Goal: Task Accomplishment & Management: Complete application form

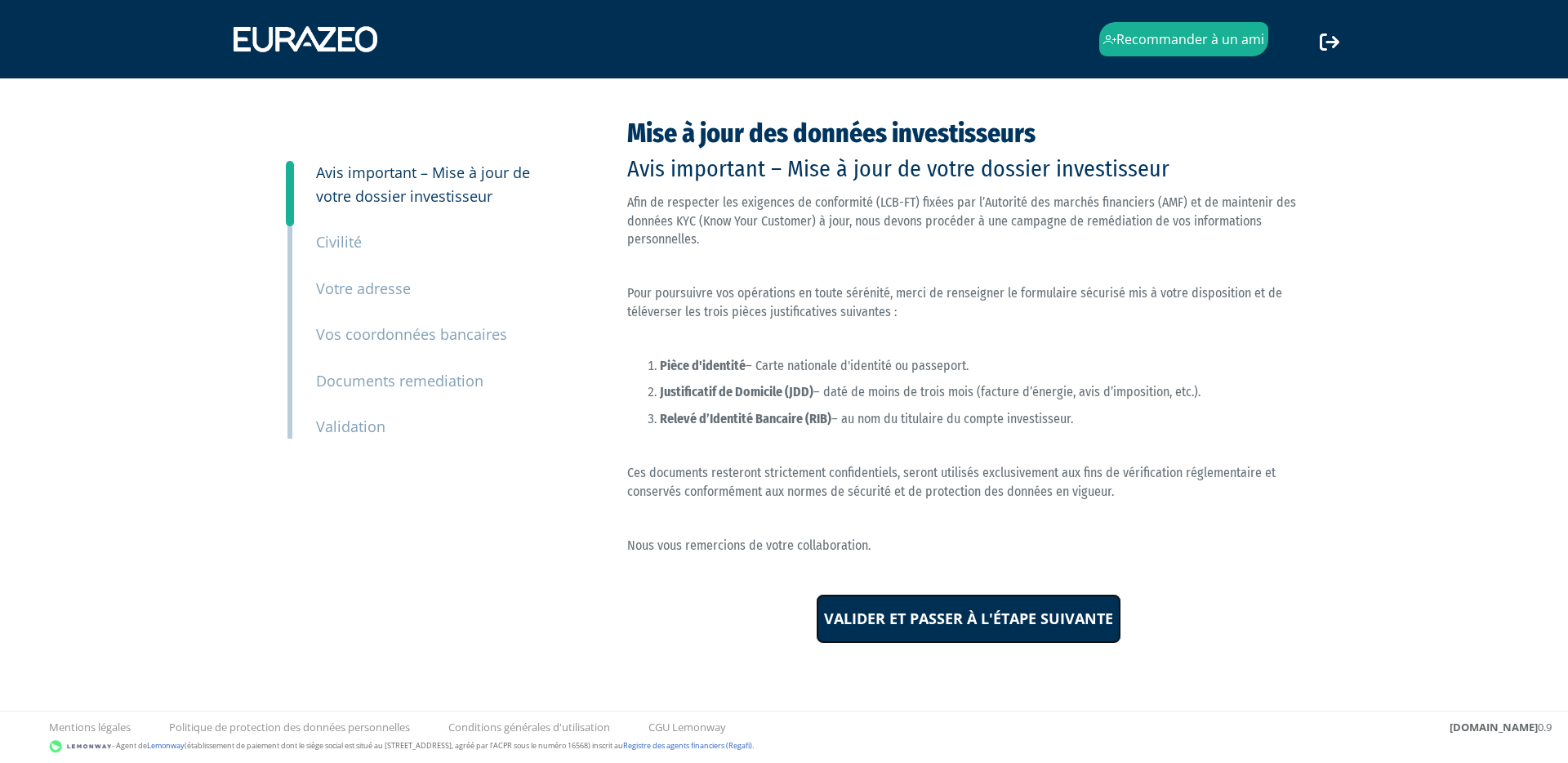
click at [938, 617] on input "Valider et passer à l'étape suivante" at bounding box center [969, 619] width 306 height 50
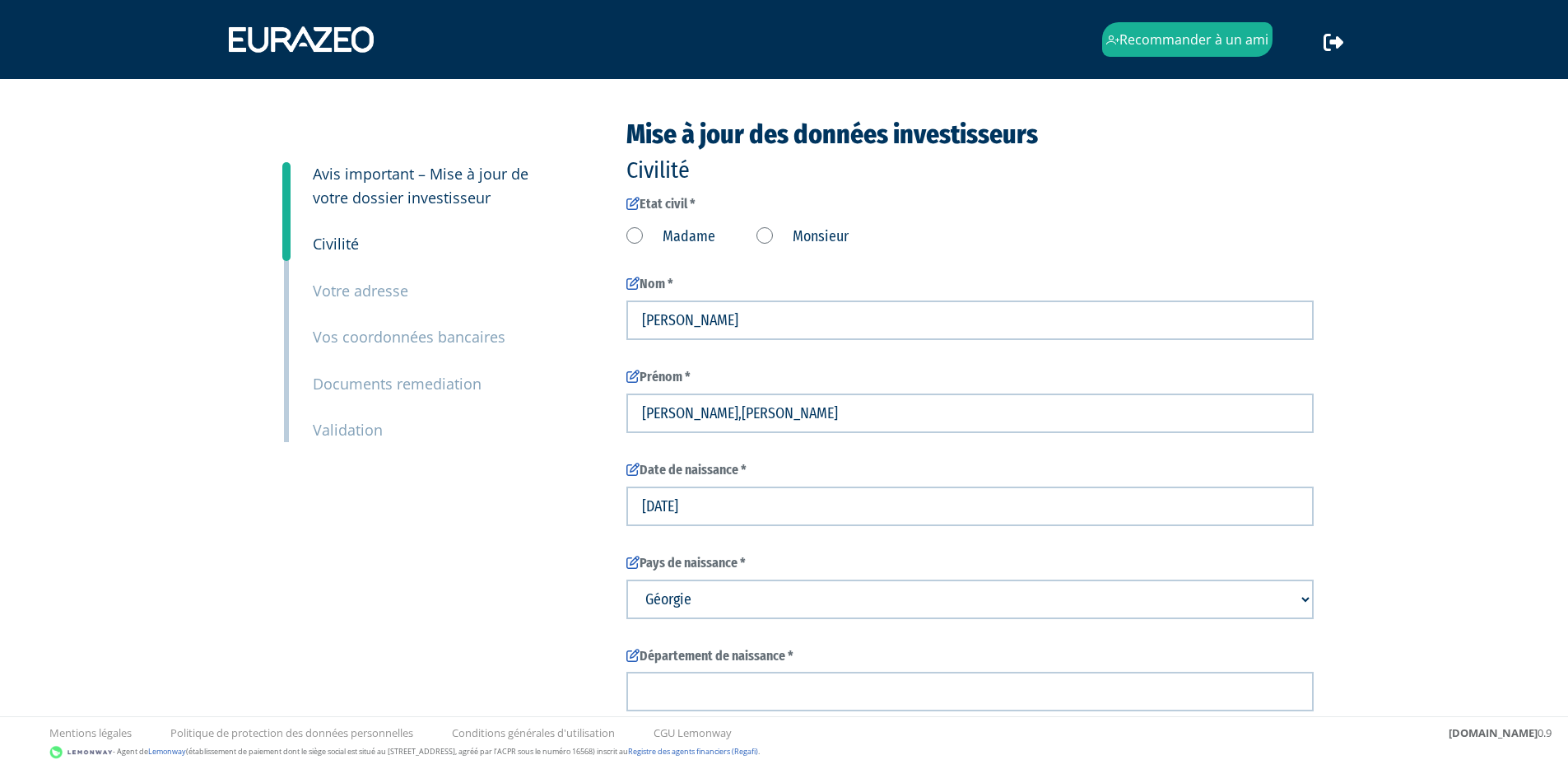
type input "6 42 77 73 31"
click at [760, 231] on label "Monsieur" at bounding box center [802, 237] width 92 height 21
click at [0, 0] on input "Monsieur" at bounding box center [0, 0] width 0 height 0
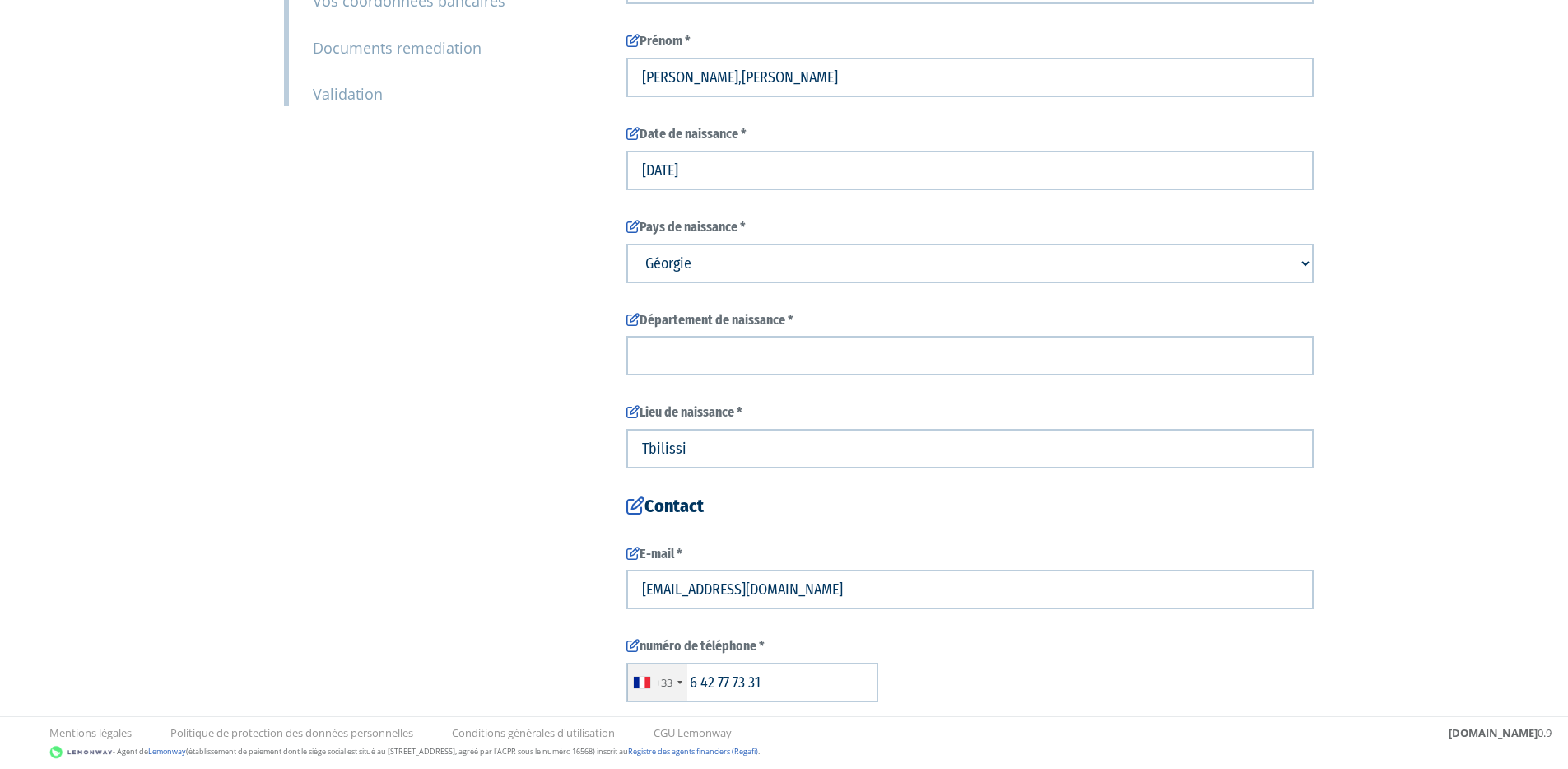
scroll to position [340, 0]
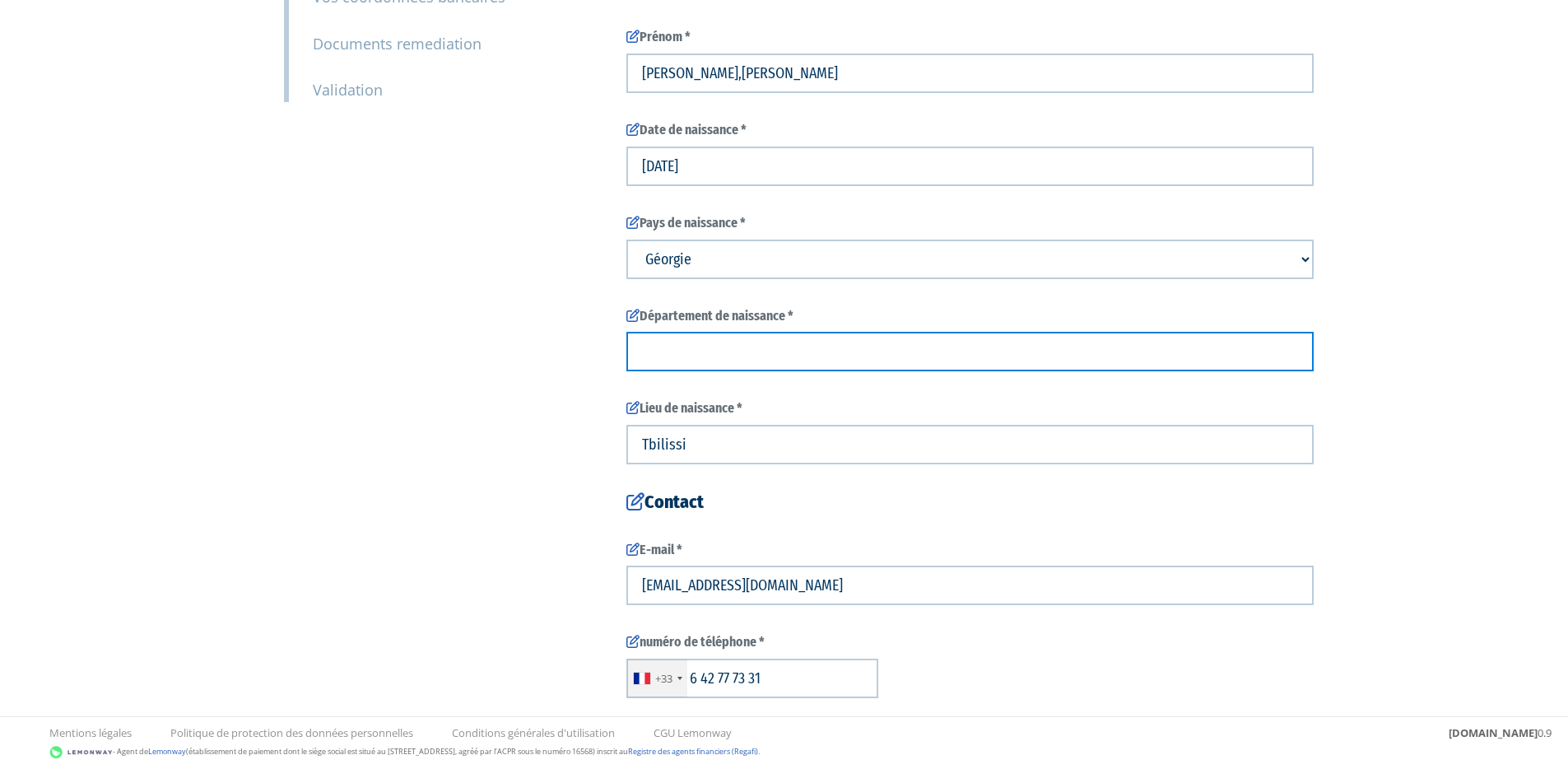
click at [773, 343] on input "text" at bounding box center [970, 351] width 688 height 40
type input "95"
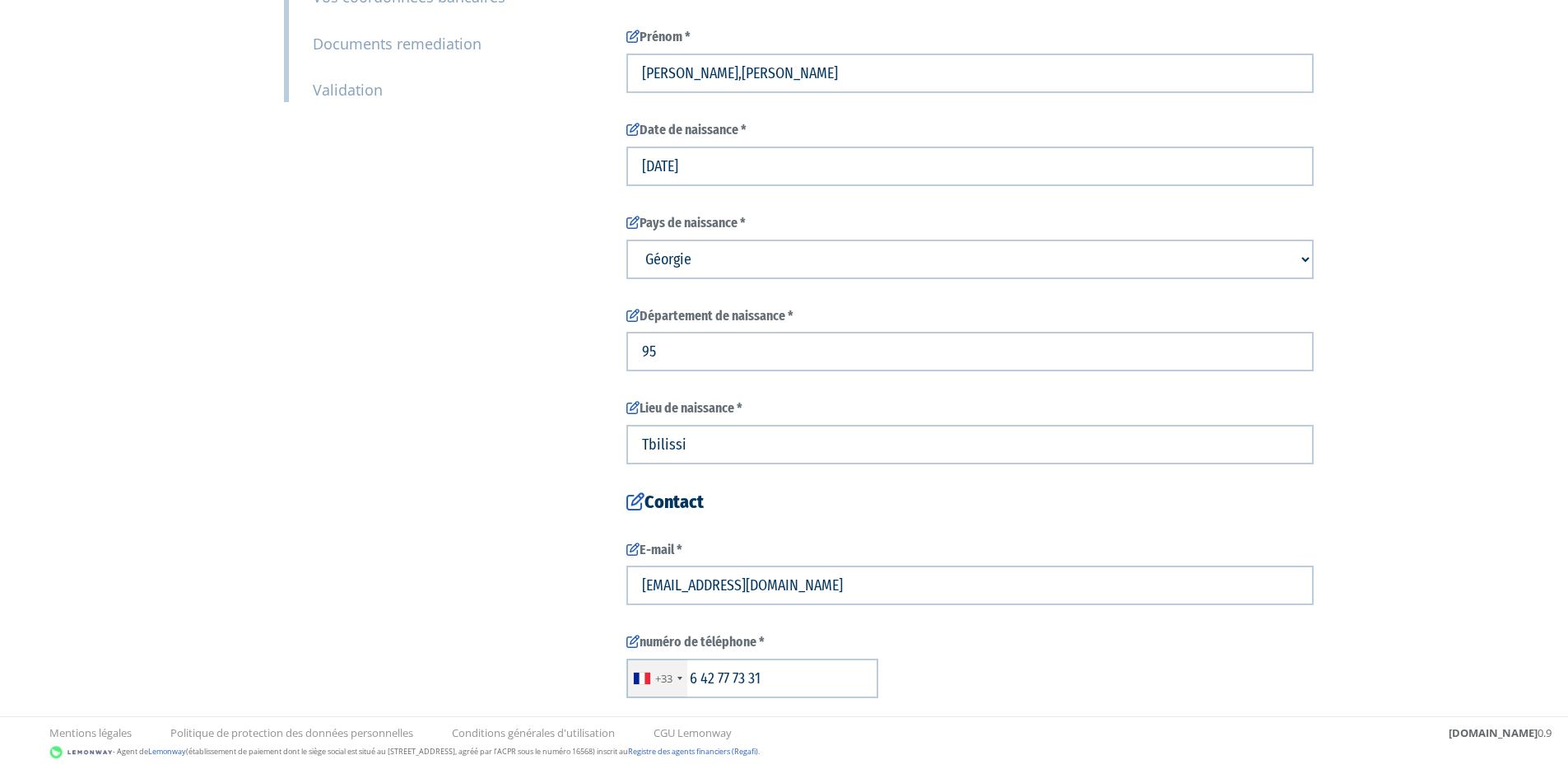
drag, startPoint x: 606, startPoint y: 481, endPoint x: 586, endPoint y: 486, distance: 20.6
click at [606, 481] on div "3 Avis important – Mise à jour de votre dossier investisseur 4 Civilité 5 Votre…" at bounding box center [784, 279] width 1033 height 999
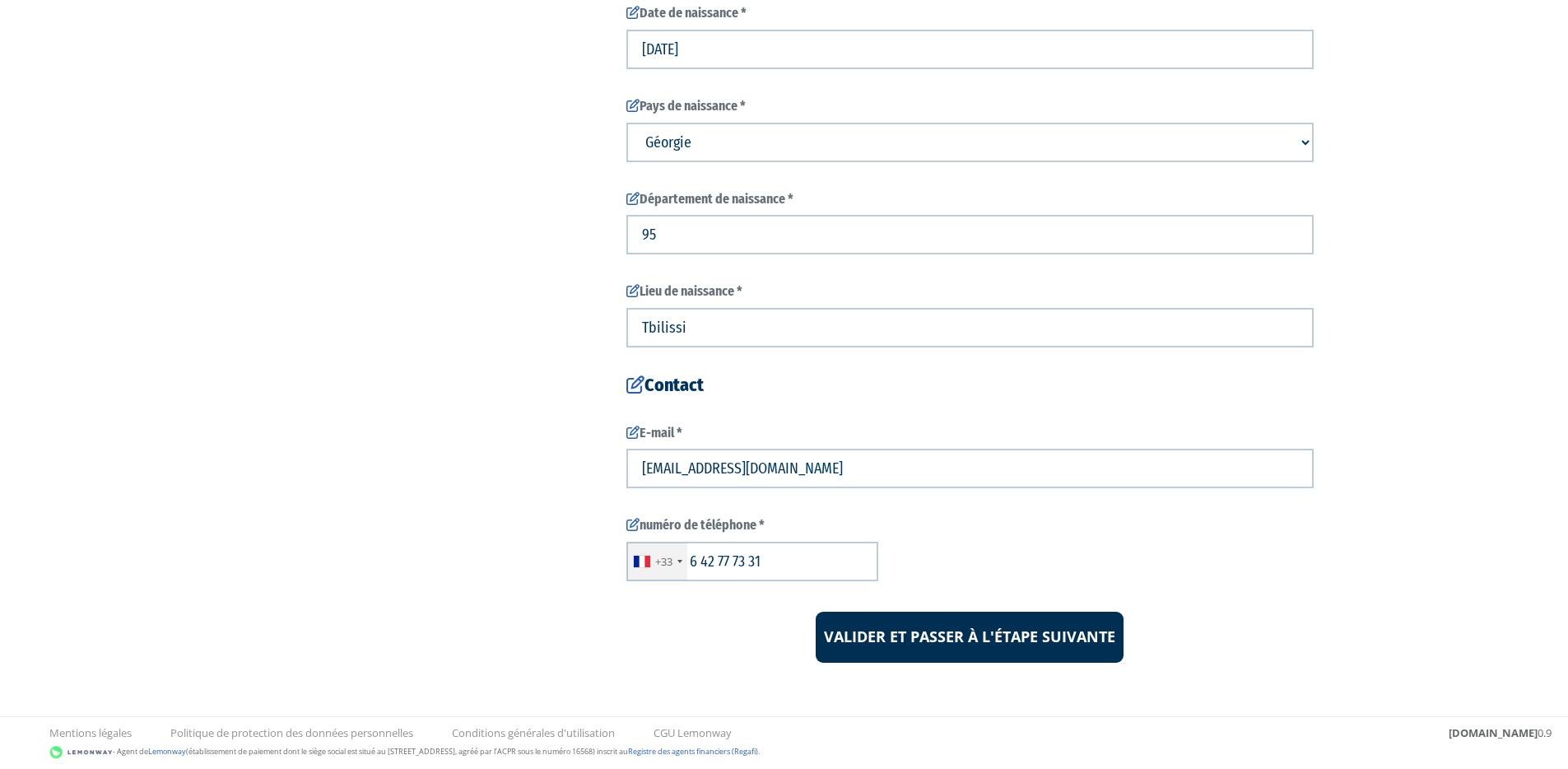
scroll to position [458, 0]
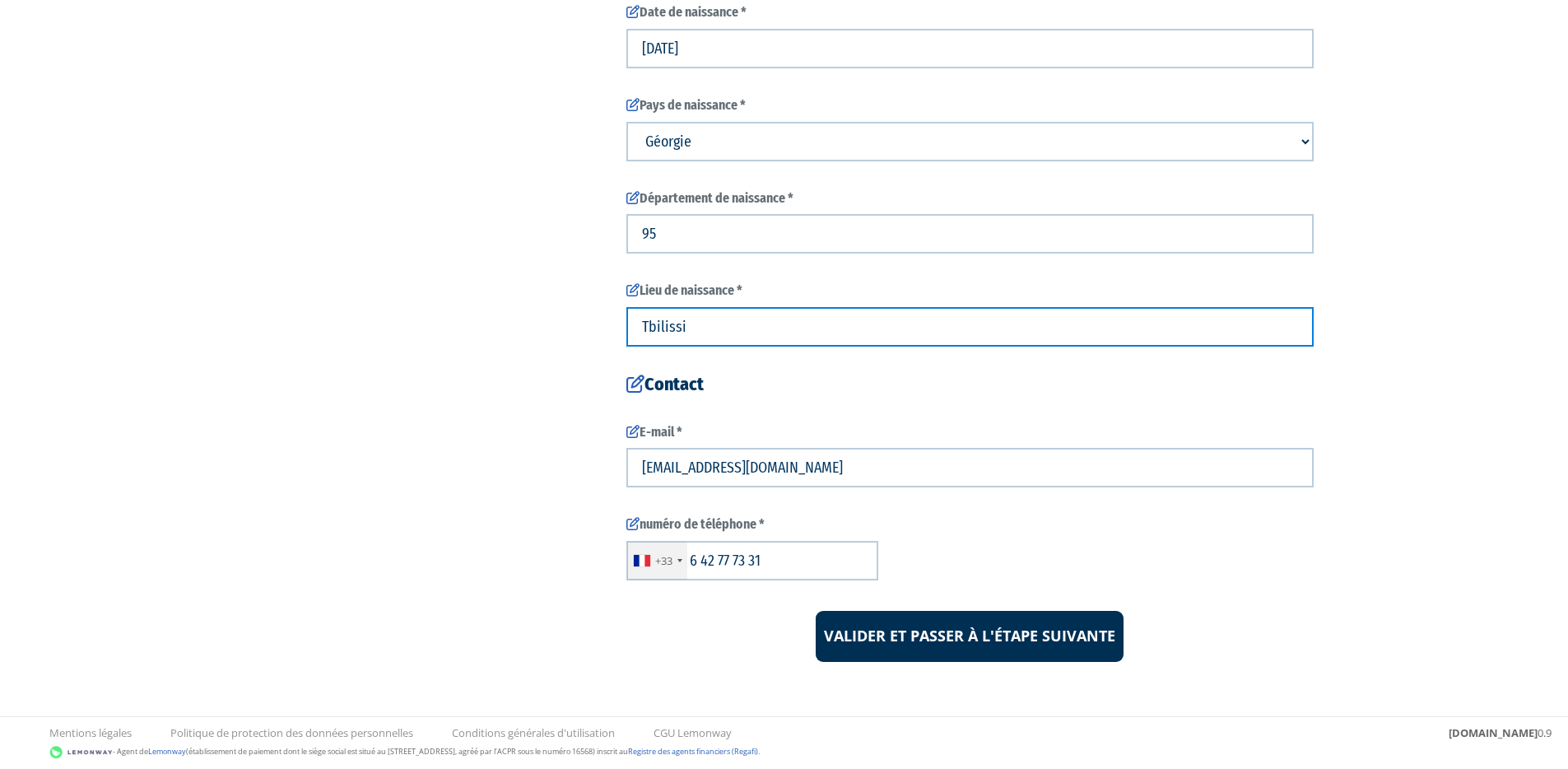
click at [845, 328] on input "Tbilissi" at bounding box center [970, 327] width 688 height 40
type input "Montmorency"
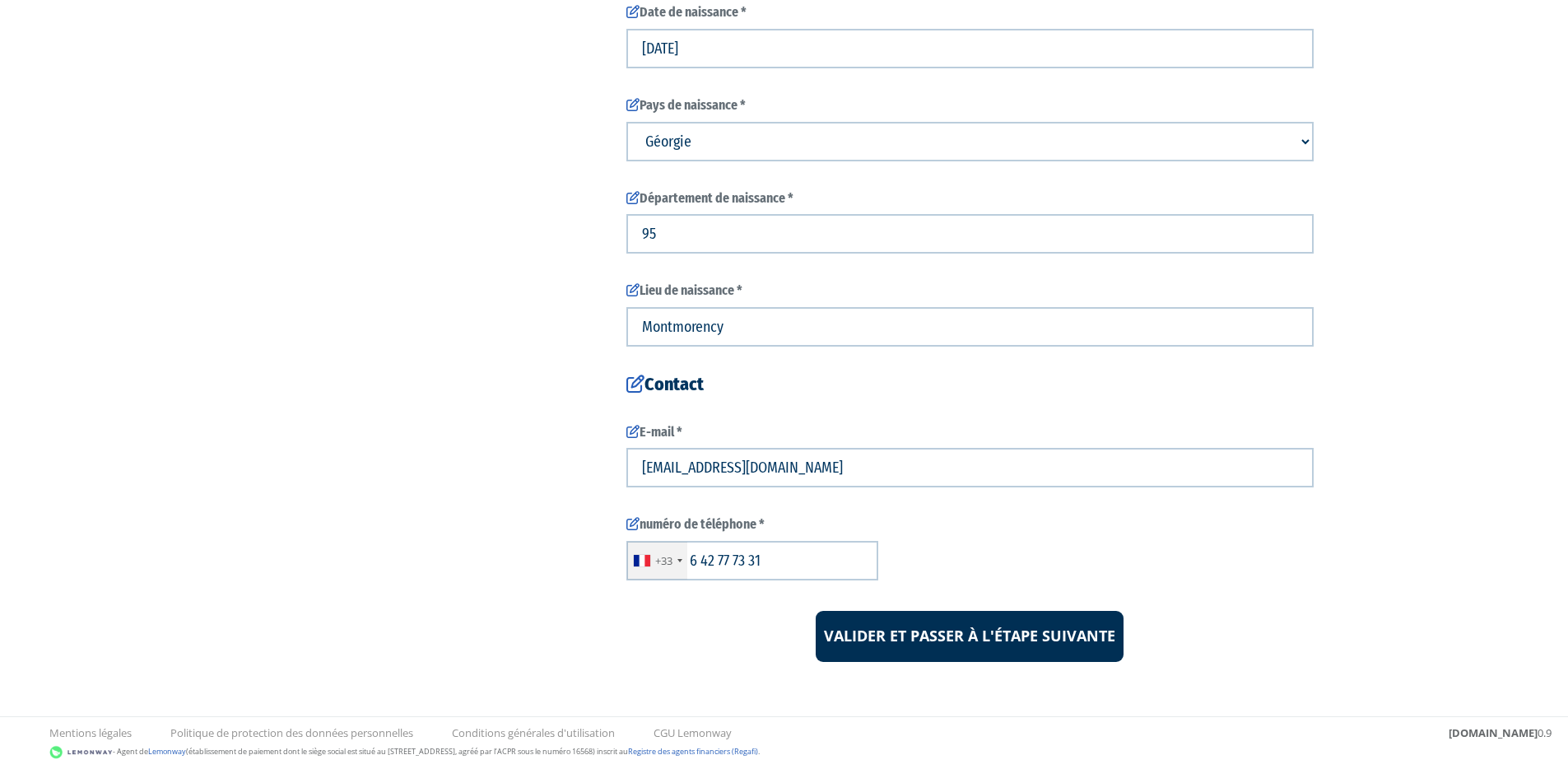
click at [355, 364] on div "3 Avis important – Mise à jour de votre dossier investisseur 4 Civilité 5 Votre…" at bounding box center [784, 162] width 1033 height 999
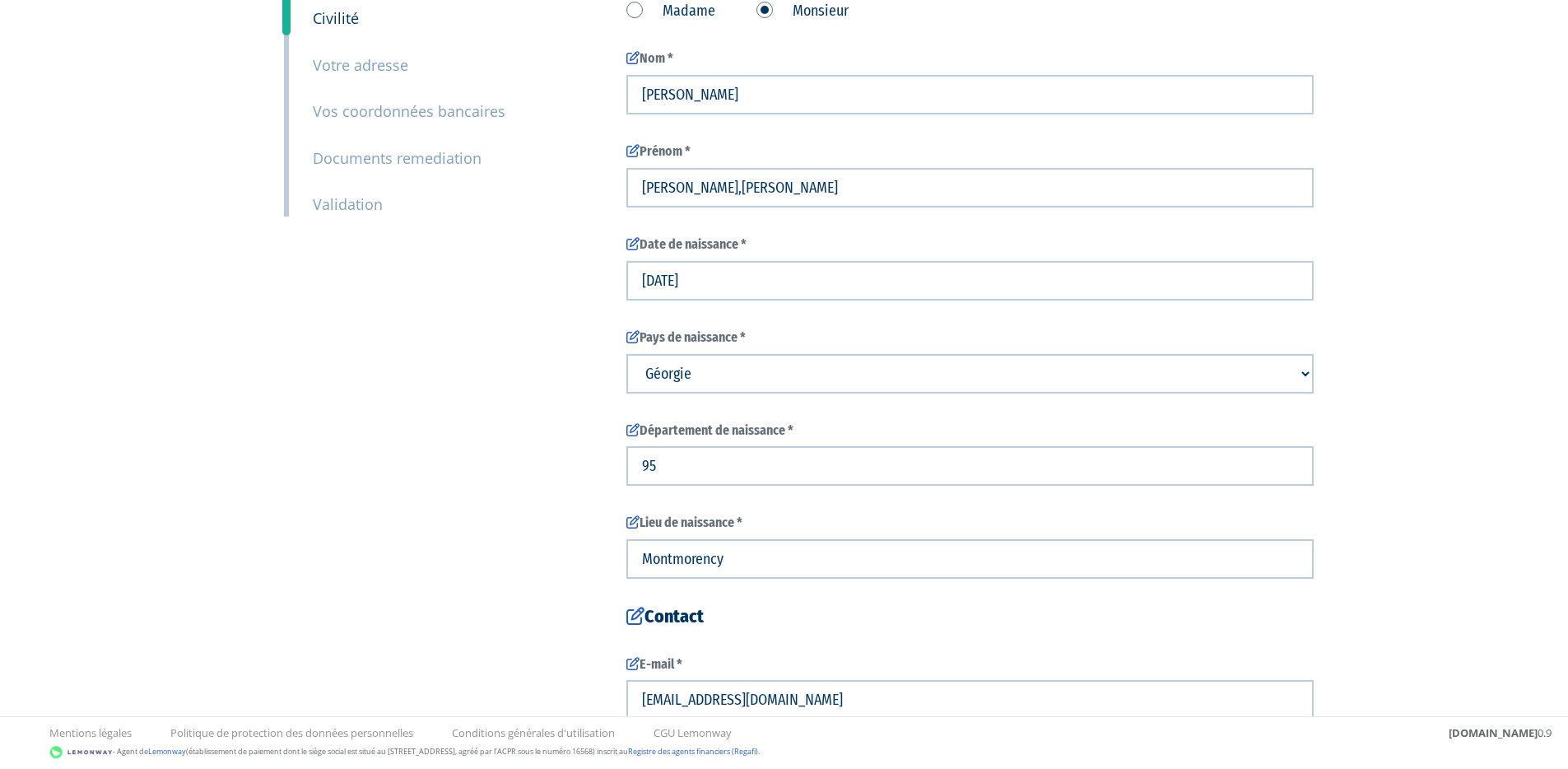
scroll to position [167, 0]
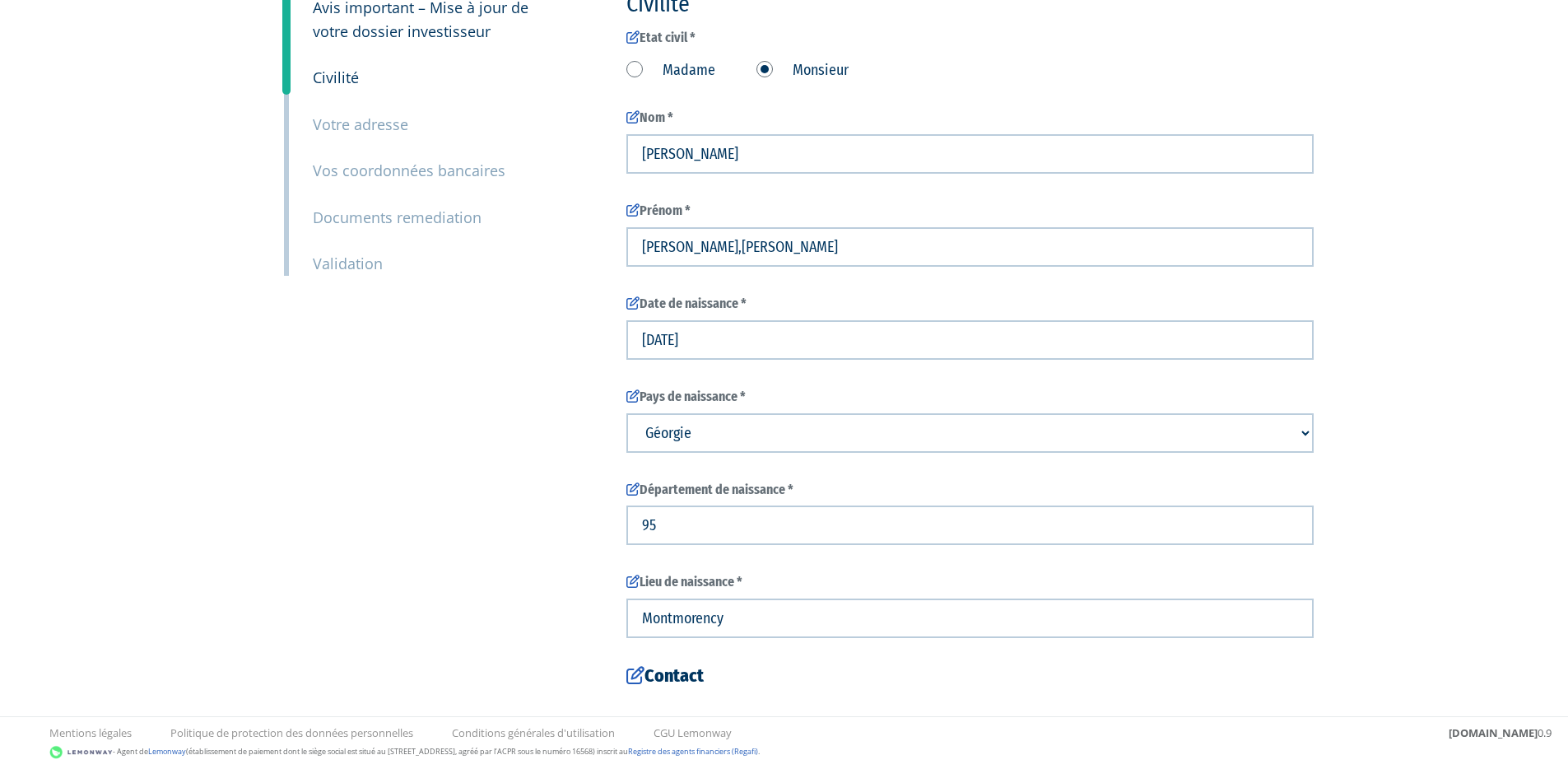
click at [766, 427] on select "Pays de naissance Afghanistan Afrique du Sud Albanie Algérie Allemagne Andorre" at bounding box center [970, 432] width 688 height 40
select select "75"
click at [497, 527] on div "3 Avis important – Mise à jour de votre dossier investisseur 4 Civilité 5 Votre…" at bounding box center [784, 453] width 1033 height 999
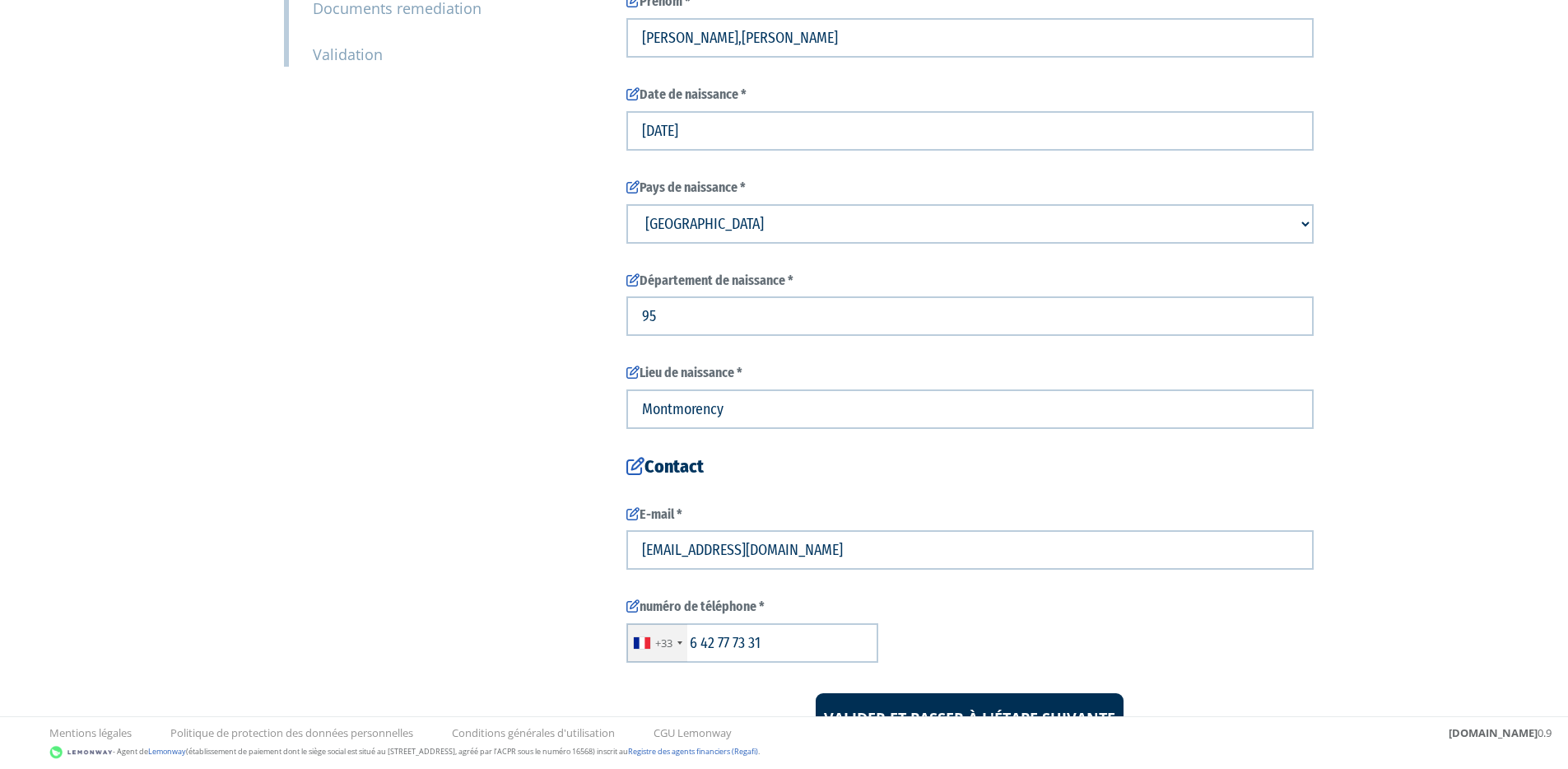
scroll to position [458, 0]
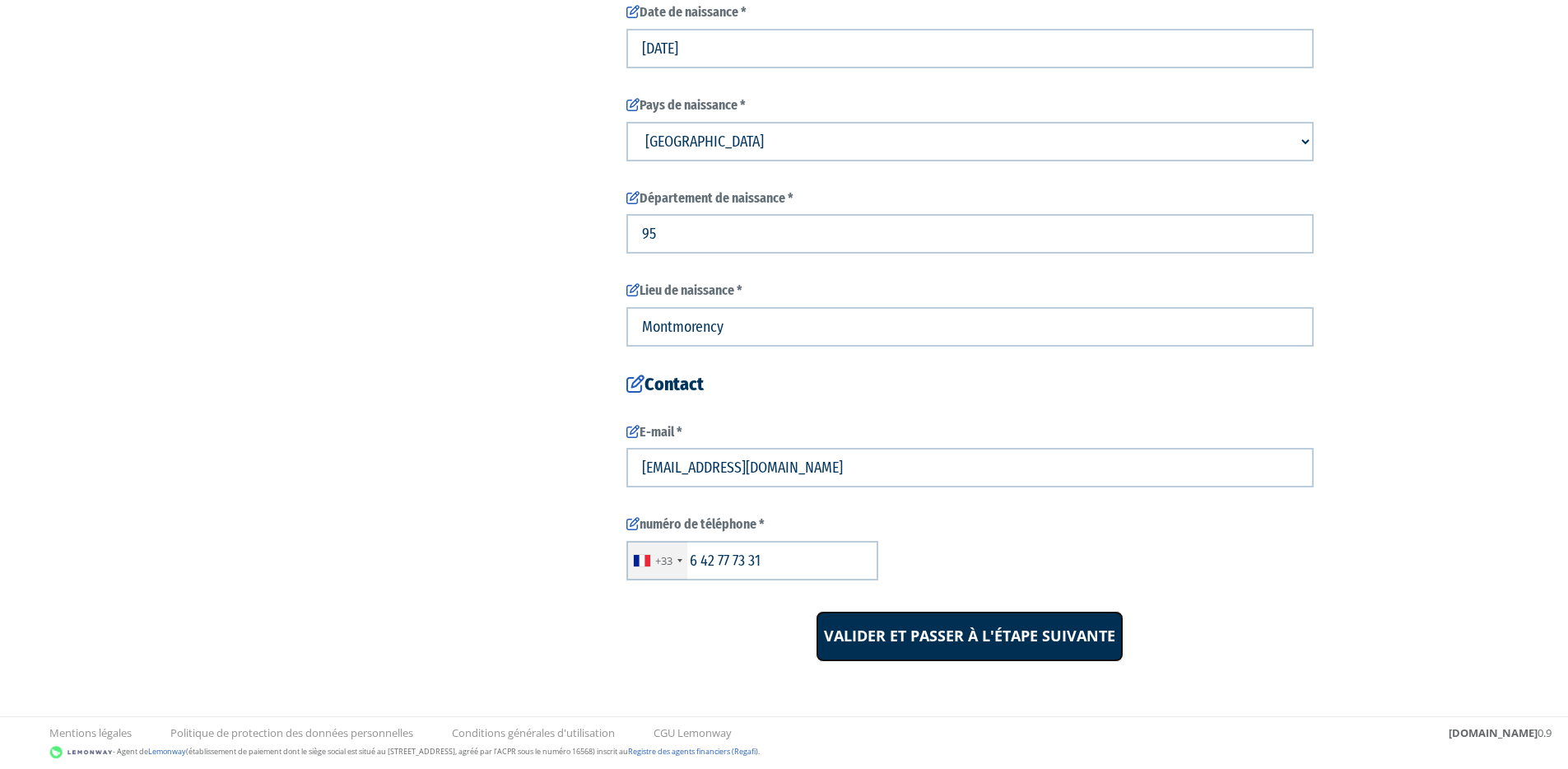
click at [1005, 627] on input "Valider et passer à l'étape suivante" at bounding box center [969, 636] width 308 height 51
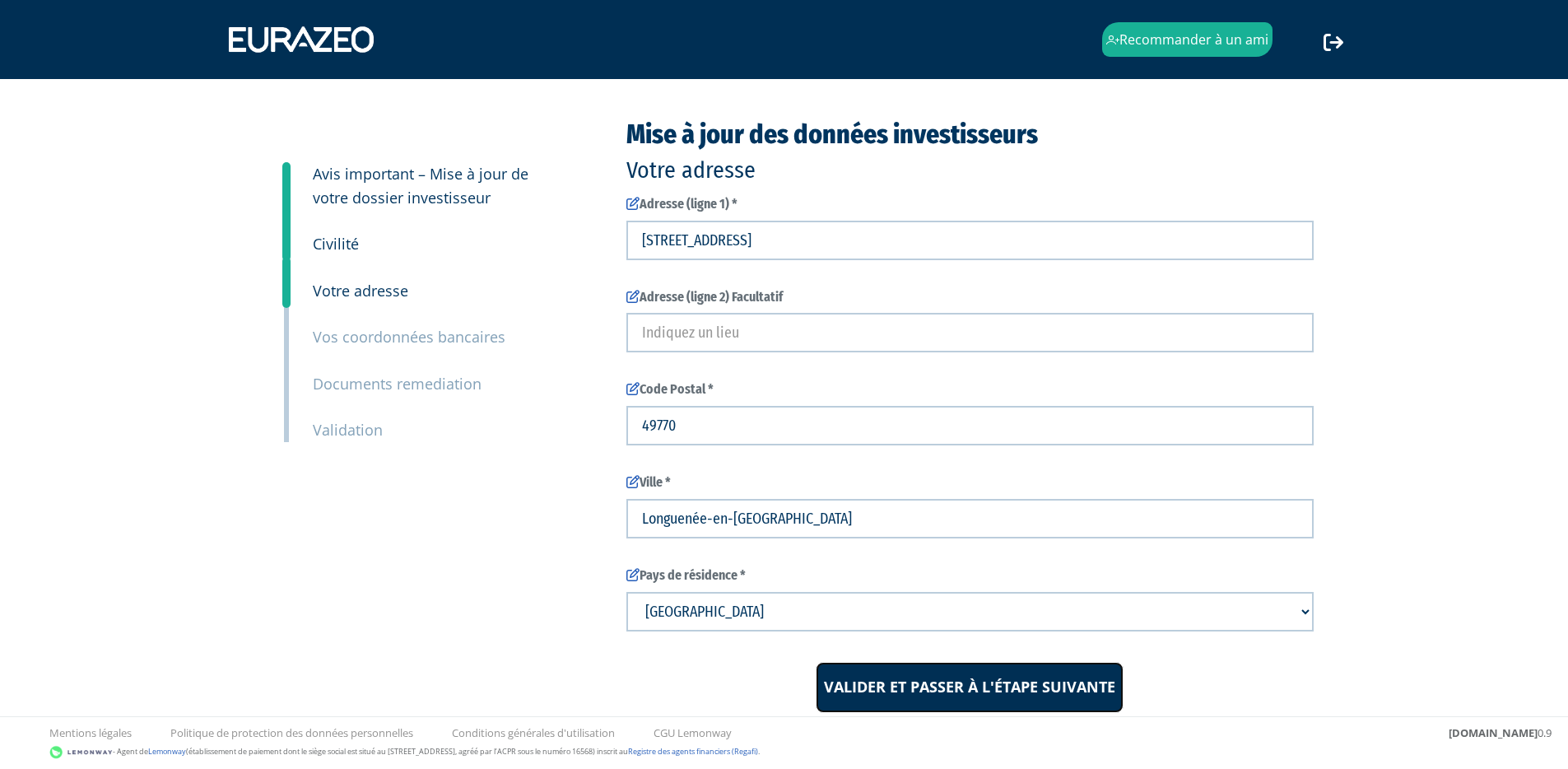
click at [964, 688] on input "Valider et passer à l'étape suivante" at bounding box center [969, 687] width 308 height 51
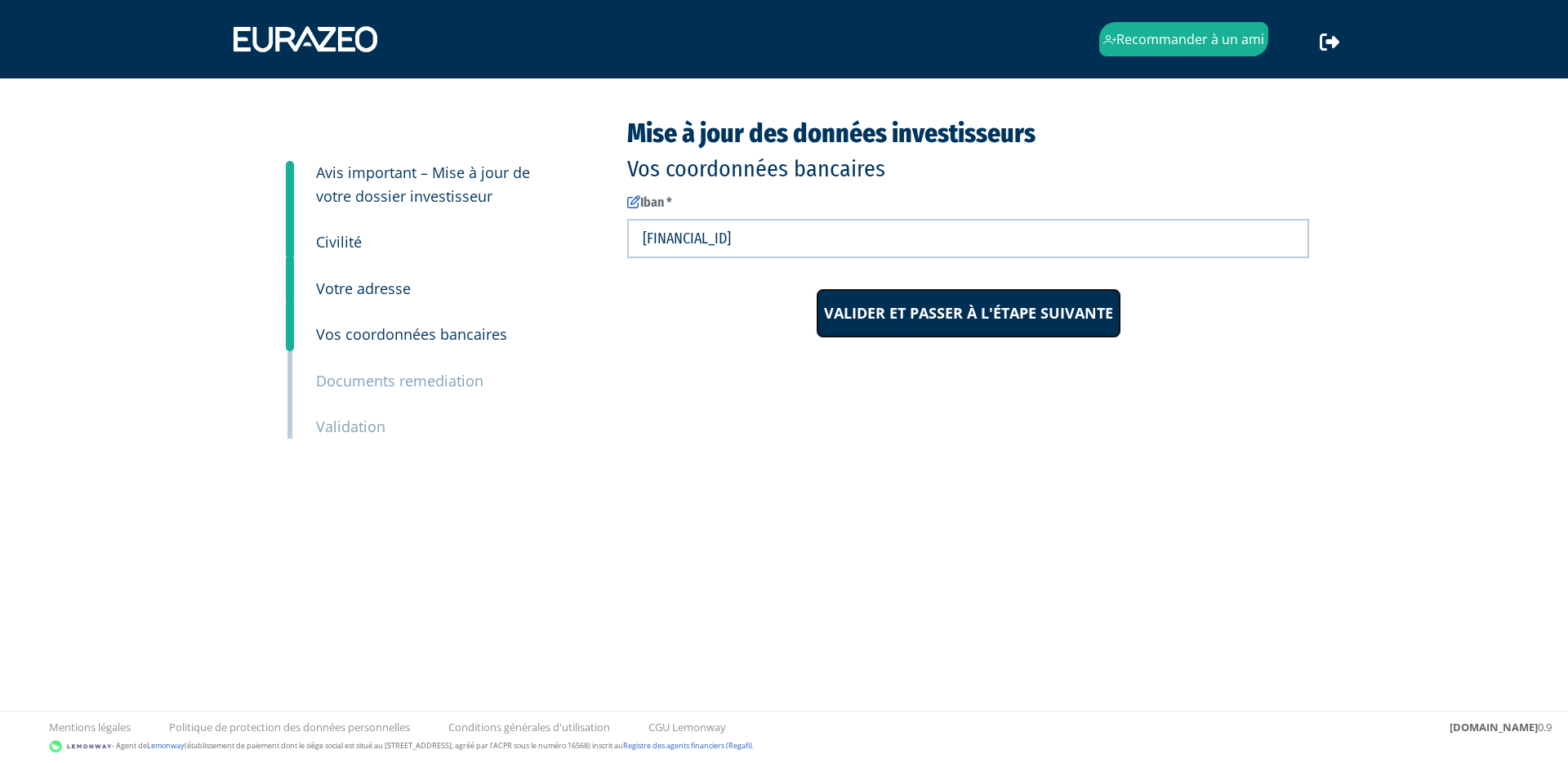
click at [1038, 313] on input "Valider et passer à l'étape suivante" at bounding box center [969, 313] width 306 height 50
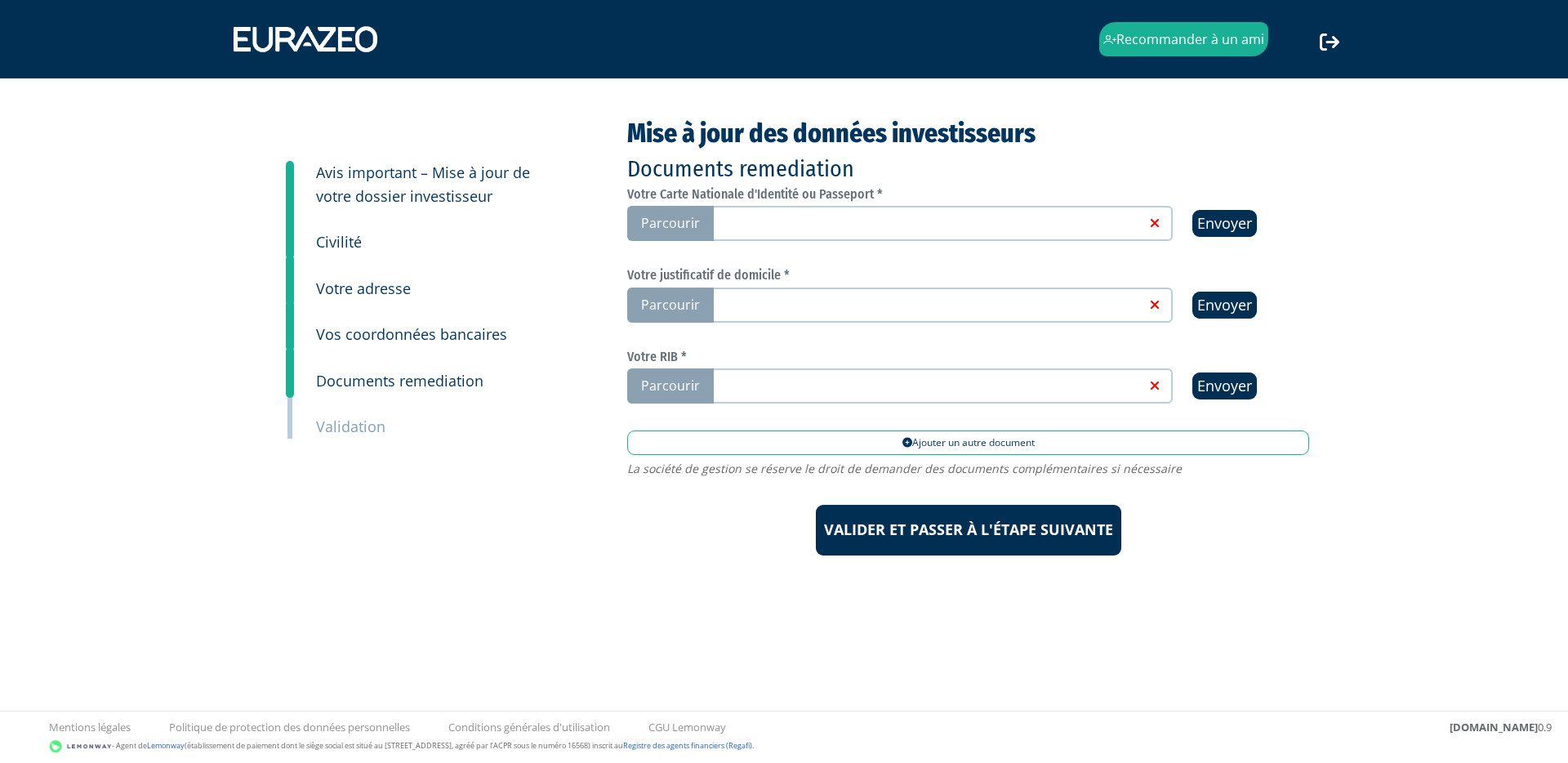
click at [677, 211] on span "Parcourir" at bounding box center [670, 223] width 86 height 35
click at [0, 0] on input "Parcourir" at bounding box center [0, 0] width 0 height 0
click at [651, 304] on span "Parcourir" at bounding box center [670, 306] width 86 height 35
click at [0, 0] on input "Parcourir" at bounding box center [0, 0] width 0 height 0
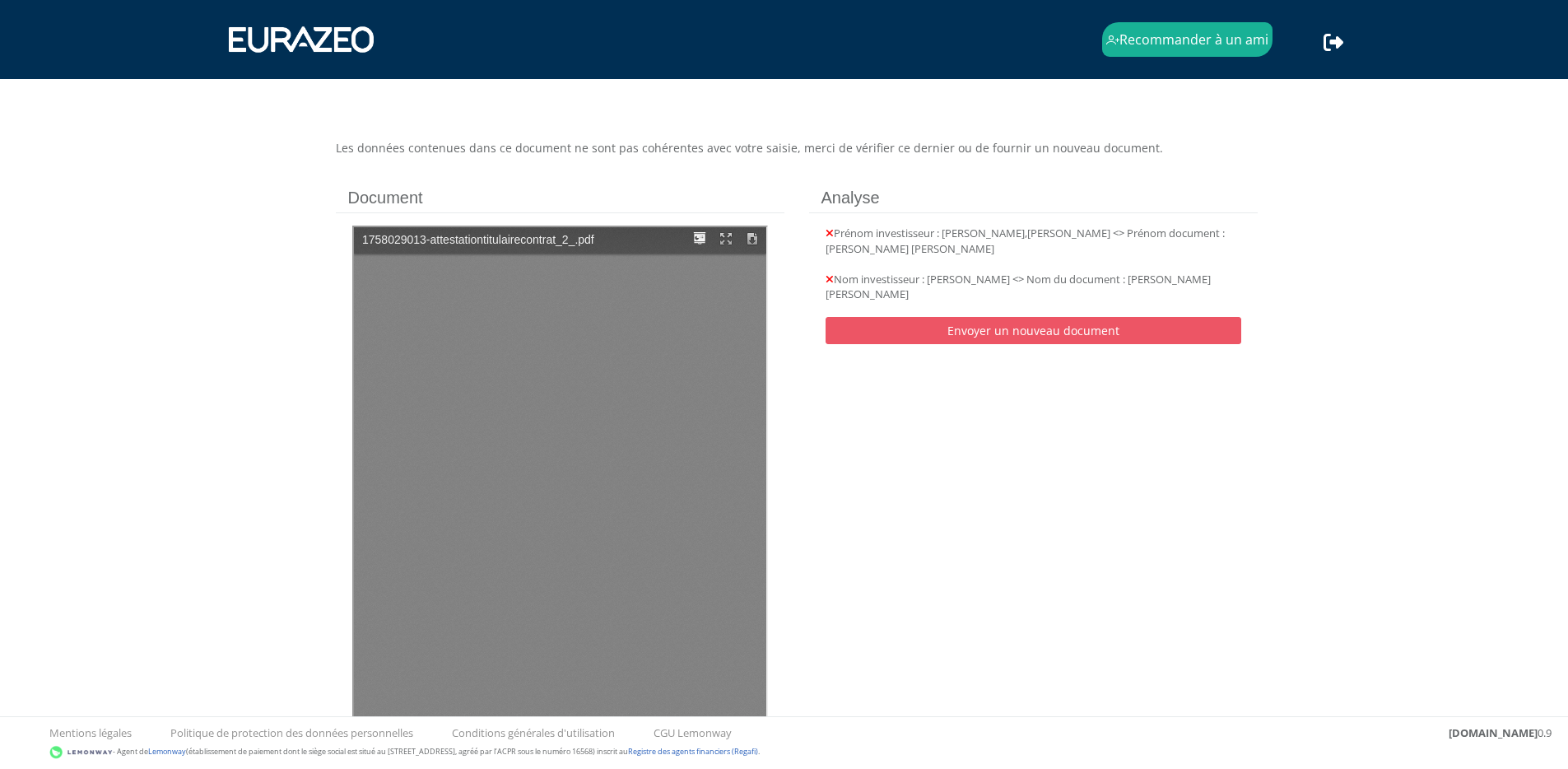
type input "1"
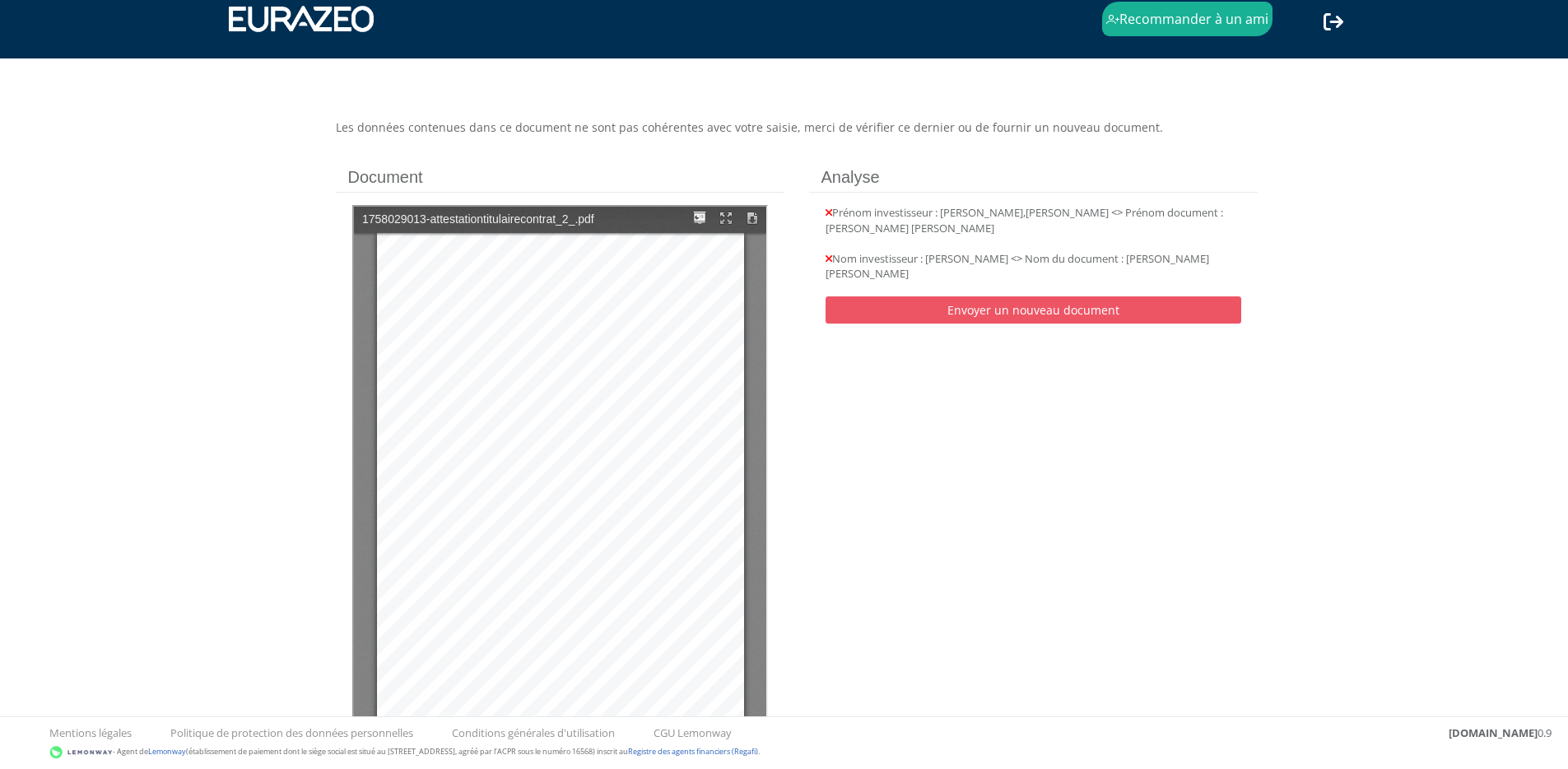
scroll to position [12, 0]
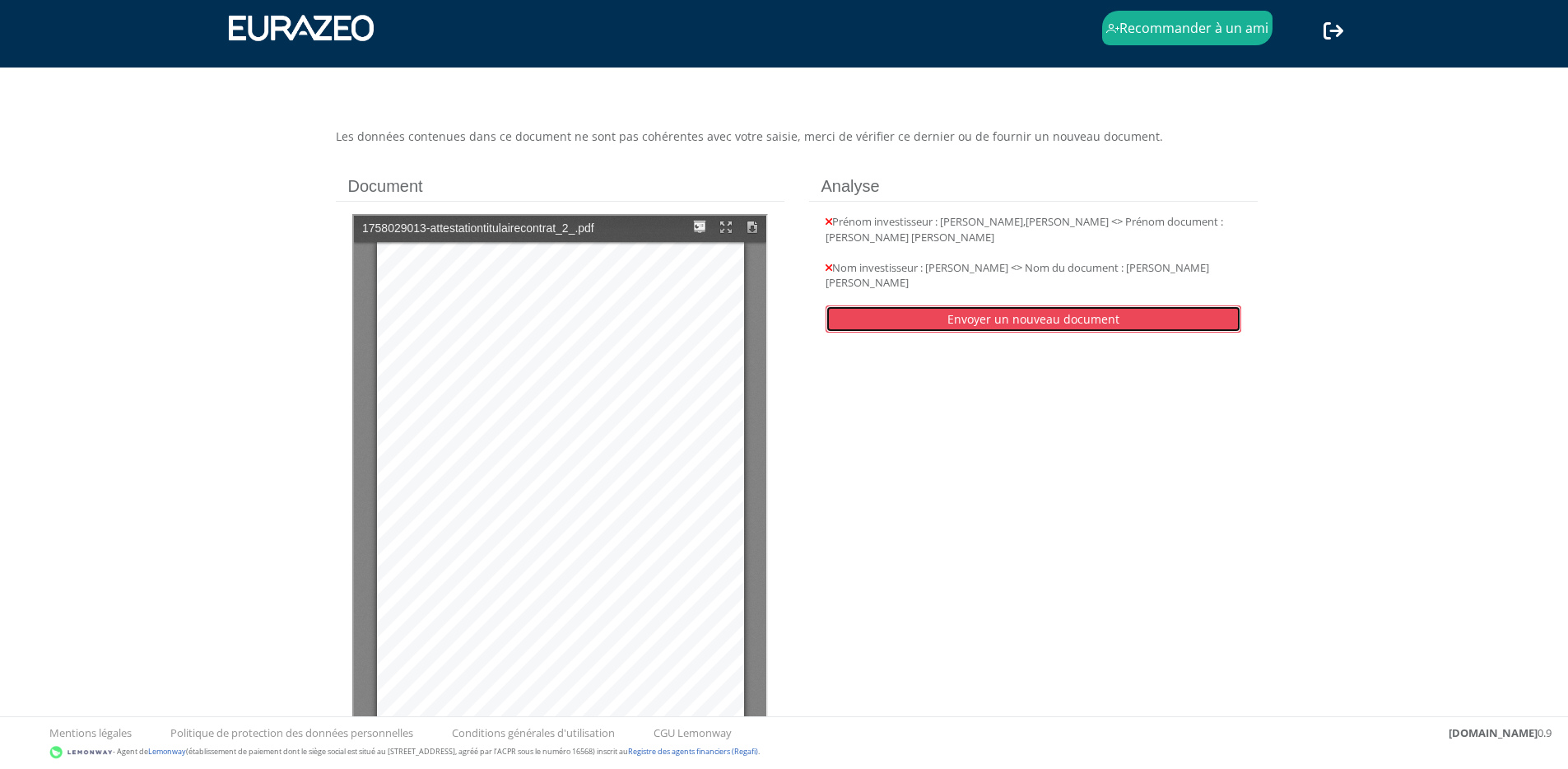
click at [1066, 312] on link "Envoyer un nouveau document" at bounding box center [1033, 319] width 415 height 27
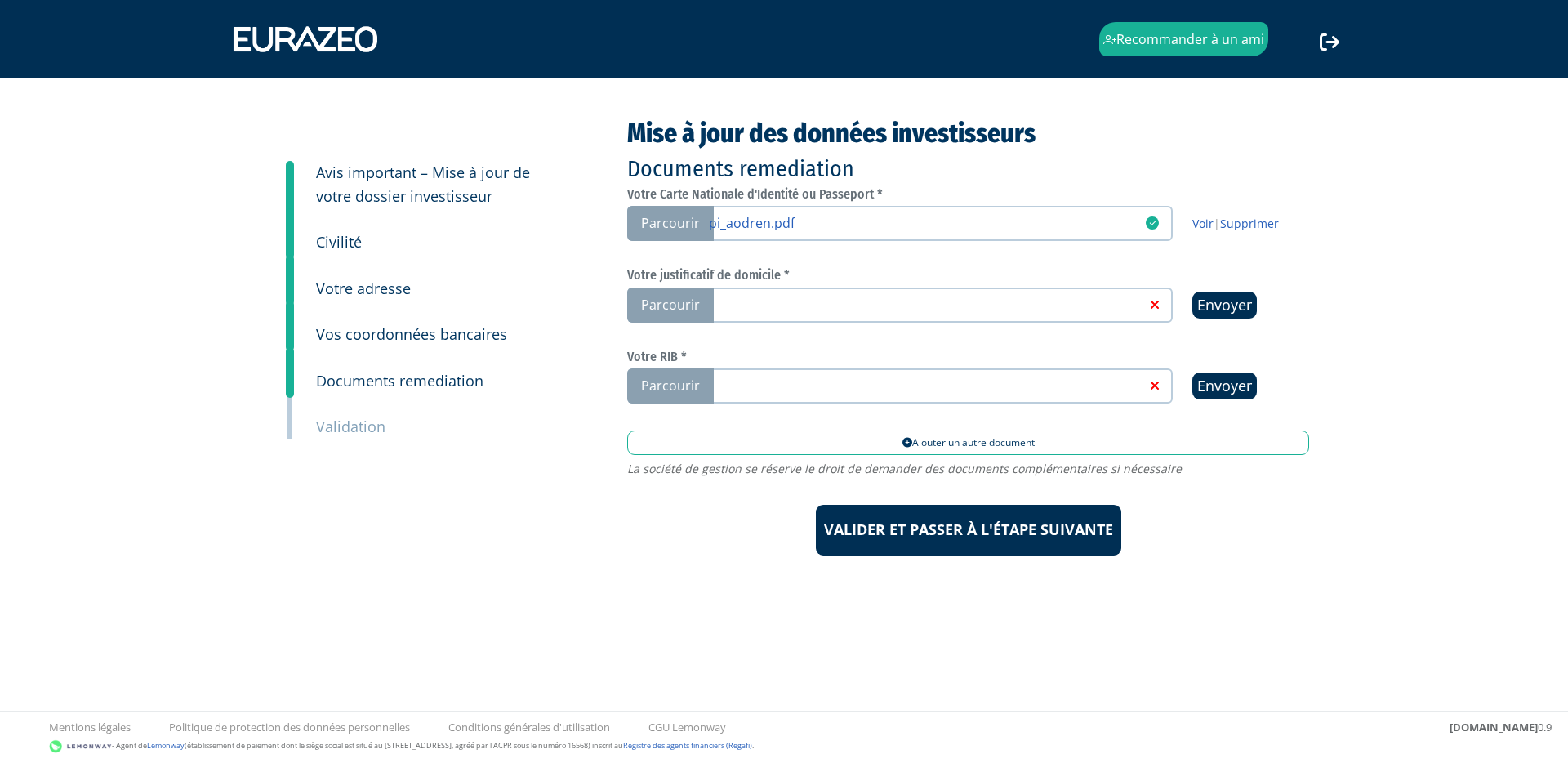
click at [1077, 312] on label "Parcourir" at bounding box center [900, 306] width 546 height 35
click at [0, 0] on input "Parcourir" at bounding box center [0, 0] width 0 height 0
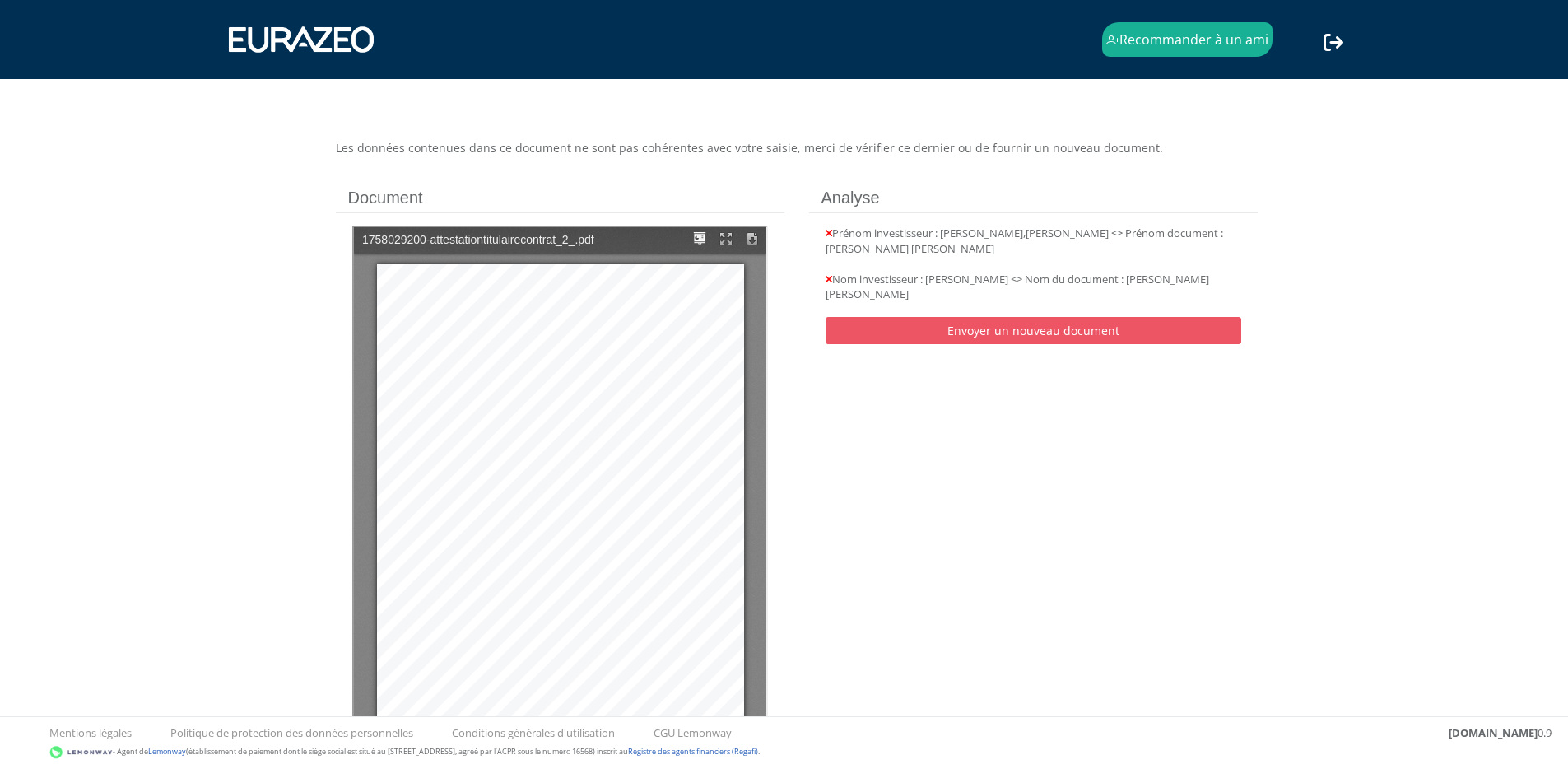
scroll to position [11, 0]
